Goal: Transaction & Acquisition: Book appointment/travel/reservation

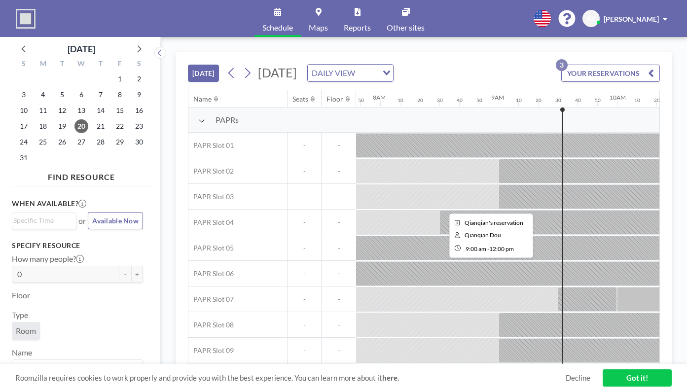
scroll to position [0, 927]
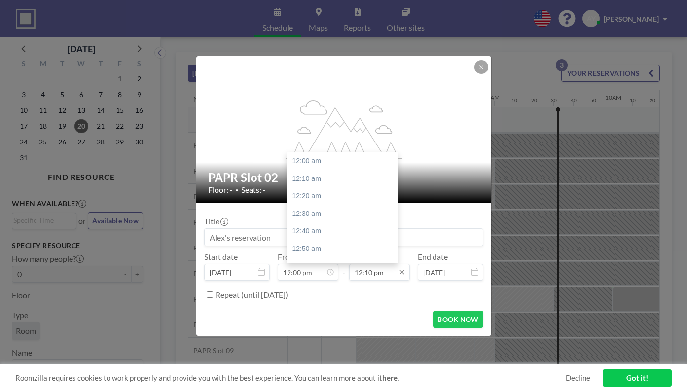
scroll to position [1116, 0]
click at [373, 264] on input "12:10 pm" at bounding box center [379, 272] width 61 height 17
click at [322, 353] on div "12:30 pm" at bounding box center [343, 362] width 113 height 18
type input "12:30 pm"
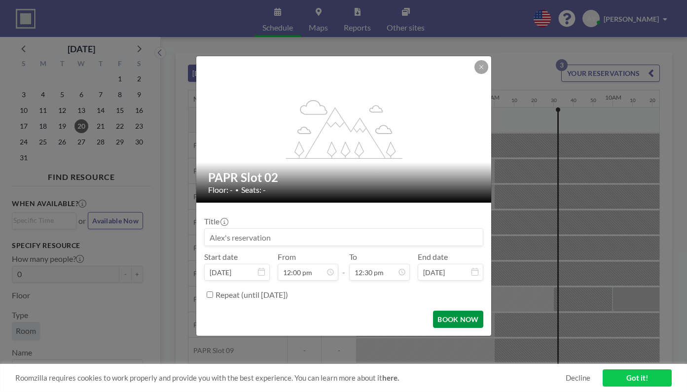
click at [433, 311] on button "BOOK NOW" at bounding box center [458, 319] width 50 height 17
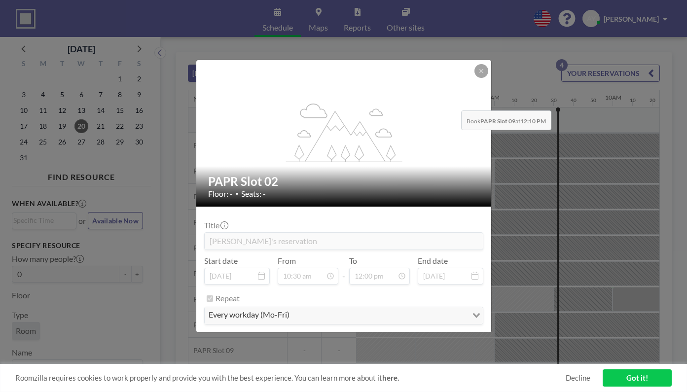
click at [474, 78] on div at bounding box center [481, 71] width 14 height 14
click at [479, 73] on icon at bounding box center [480, 70] width 3 height 3
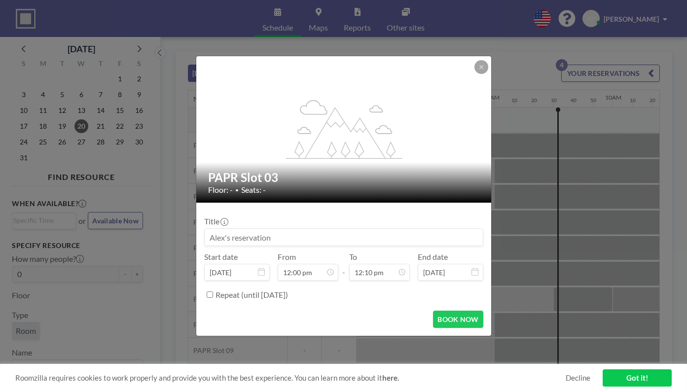
click at [281, 232] on input at bounding box center [344, 237] width 278 height 17
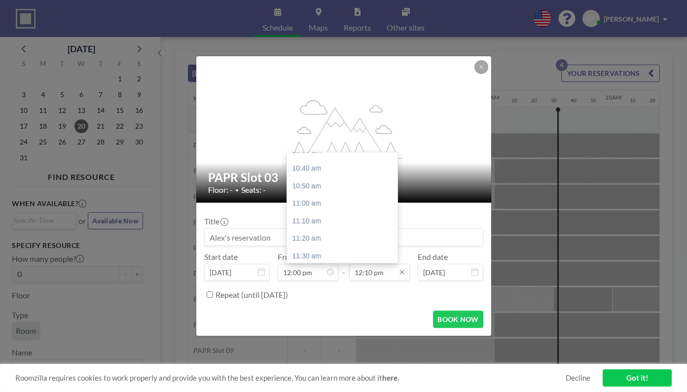
click at [363, 264] on input "12:10 pm" at bounding box center [379, 272] width 61 height 17
click at [334, 353] on div "12:30 pm" at bounding box center [343, 362] width 113 height 18
type input "12:30 pm"
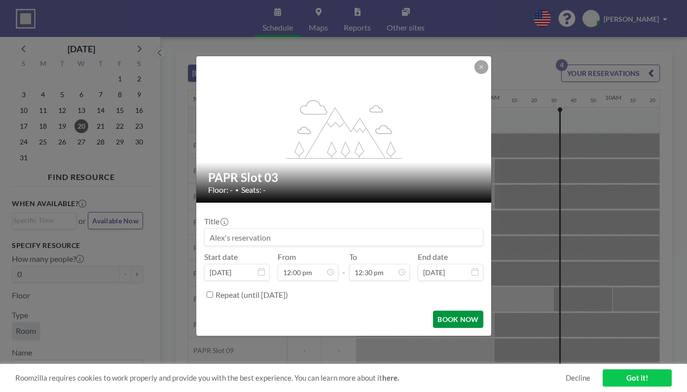
click at [444, 311] on button "BOOK NOW" at bounding box center [458, 319] width 50 height 17
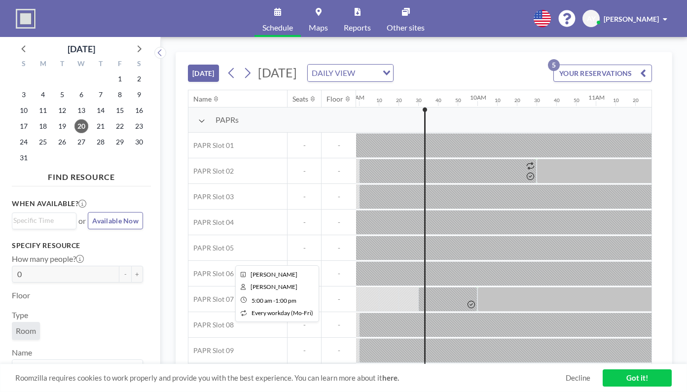
scroll to position [0, 1124]
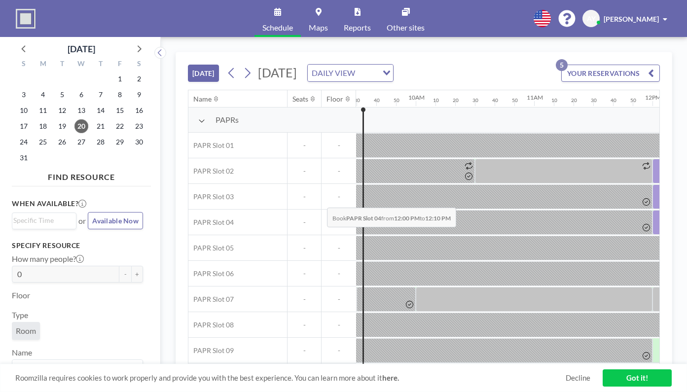
click at [653, 210] on div at bounding box center [663, 222] width 20 height 25
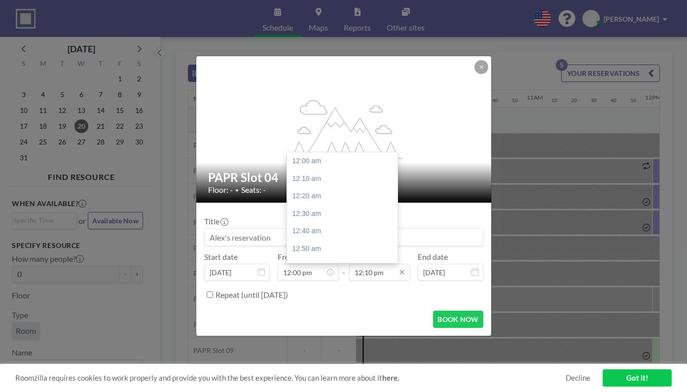
scroll to position [1116, 0]
click at [361, 264] on input "12:10 pm" at bounding box center [379, 272] width 61 height 17
click at [344, 353] on div "12:30 pm" at bounding box center [343, 362] width 113 height 18
type input "12:30 pm"
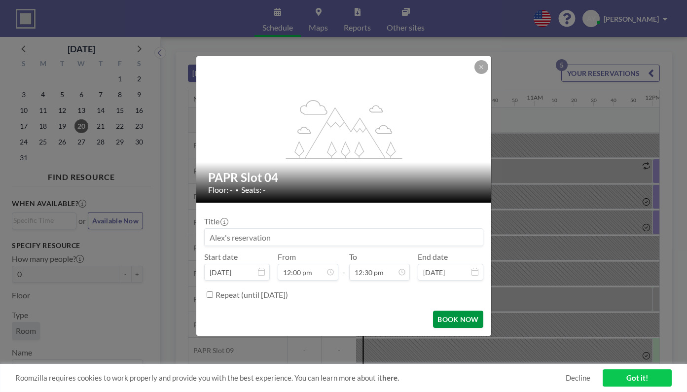
click at [440, 311] on button "BOOK NOW" at bounding box center [458, 319] width 50 height 17
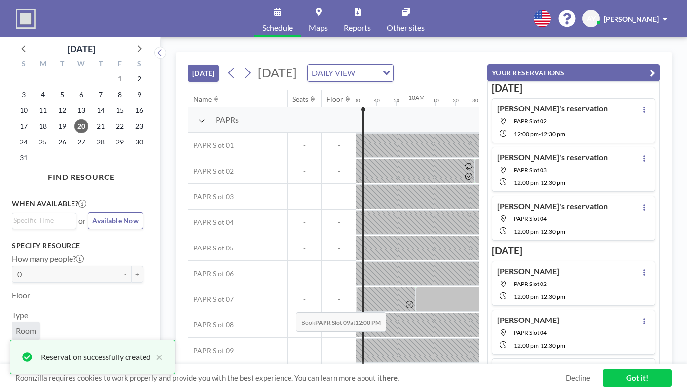
click at [653, 338] on div at bounding box center [663, 350] width 20 height 25
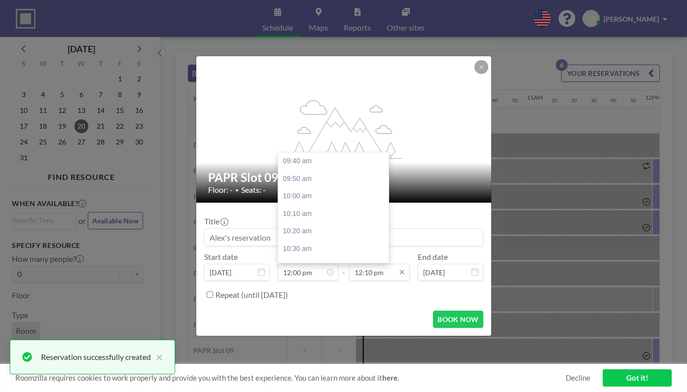
scroll to position [214, 0]
click at [368, 264] on input "12:10 pm" at bounding box center [379, 272] width 61 height 17
click at [346, 353] on div "12:30 pm" at bounding box center [343, 362] width 113 height 18
type input "12:30 pm"
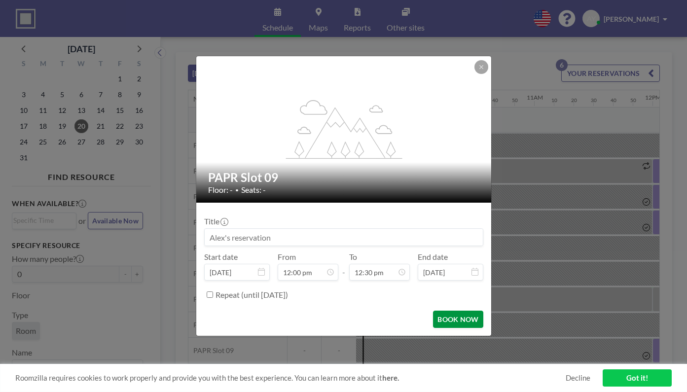
click at [444, 311] on button "BOOK NOW" at bounding box center [458, 319] width 50 height 17
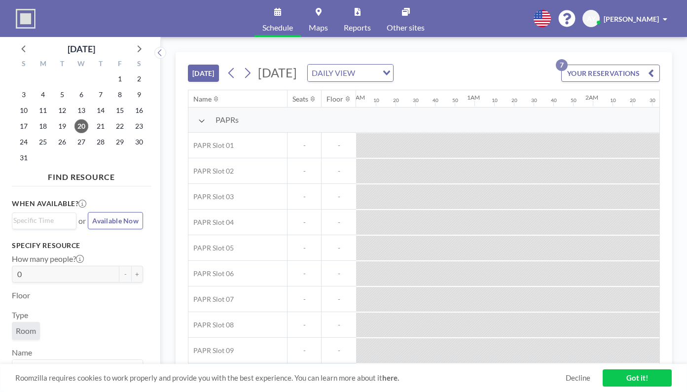
scroll to position [0, 898]
